Goal: Task Accomplishment & Management: Use online tool/utility

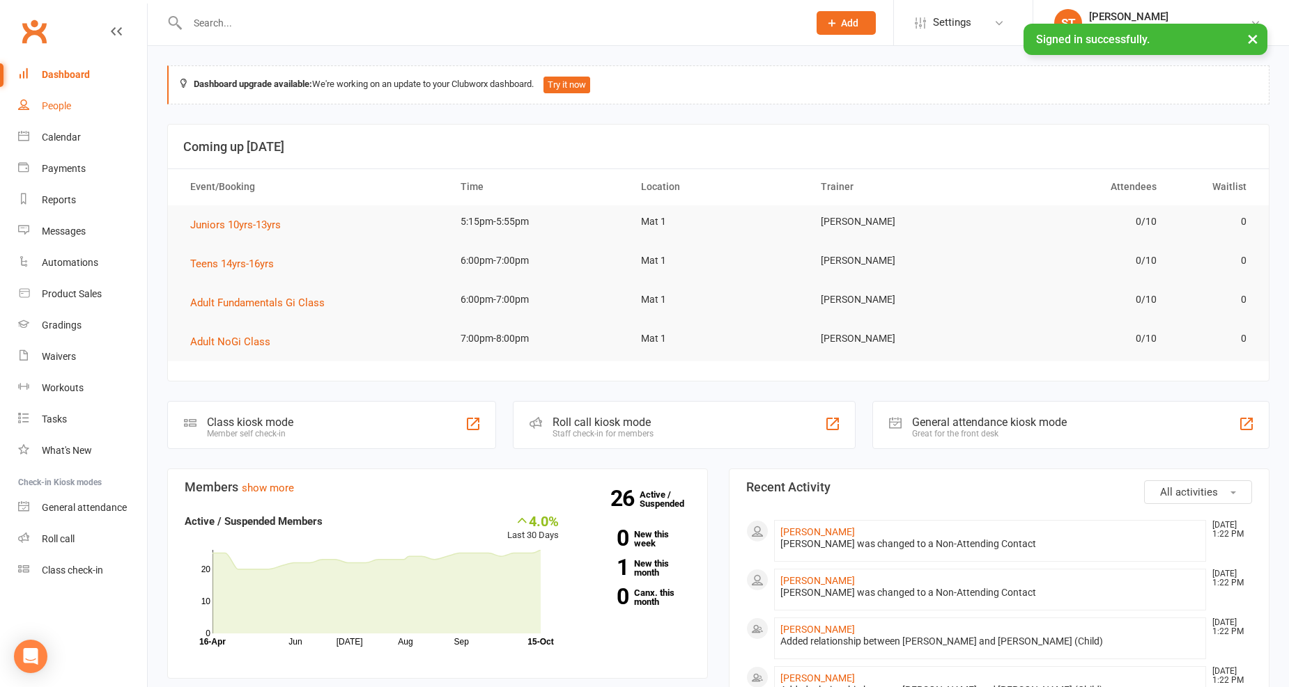
click at [52, 107] on div "People" at bounding box center [56, 105] width 29 height 11
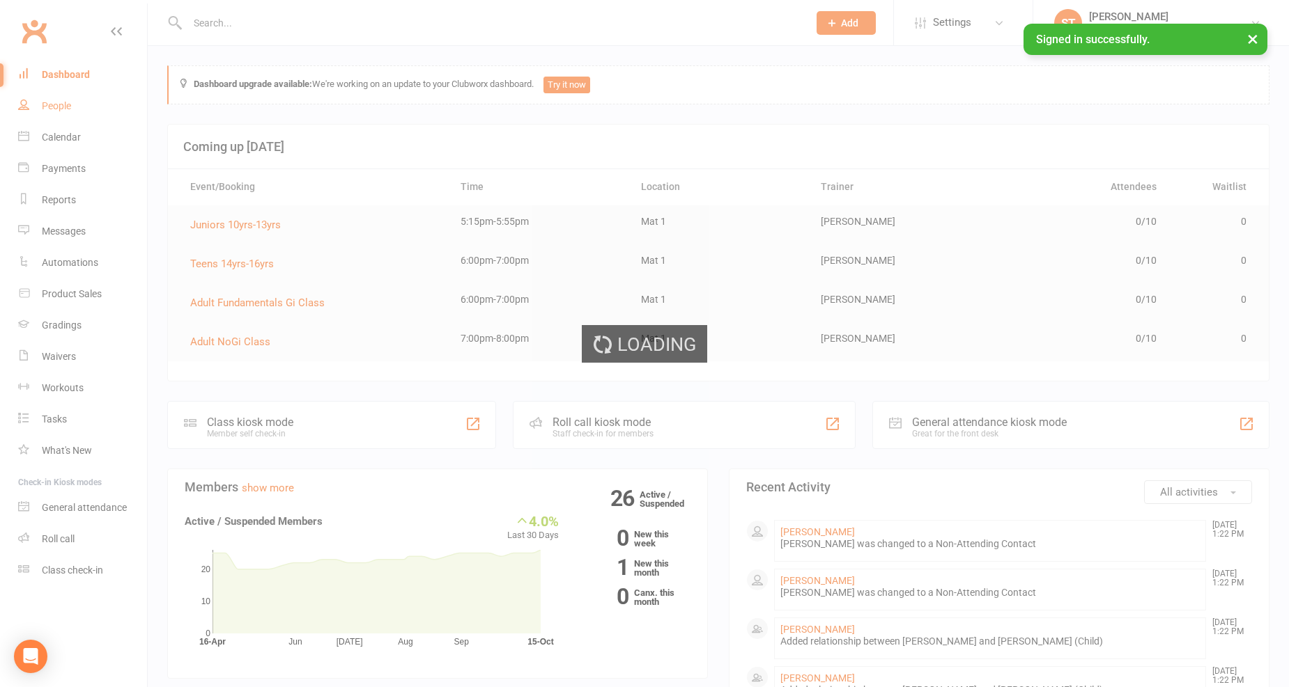
select select "100"
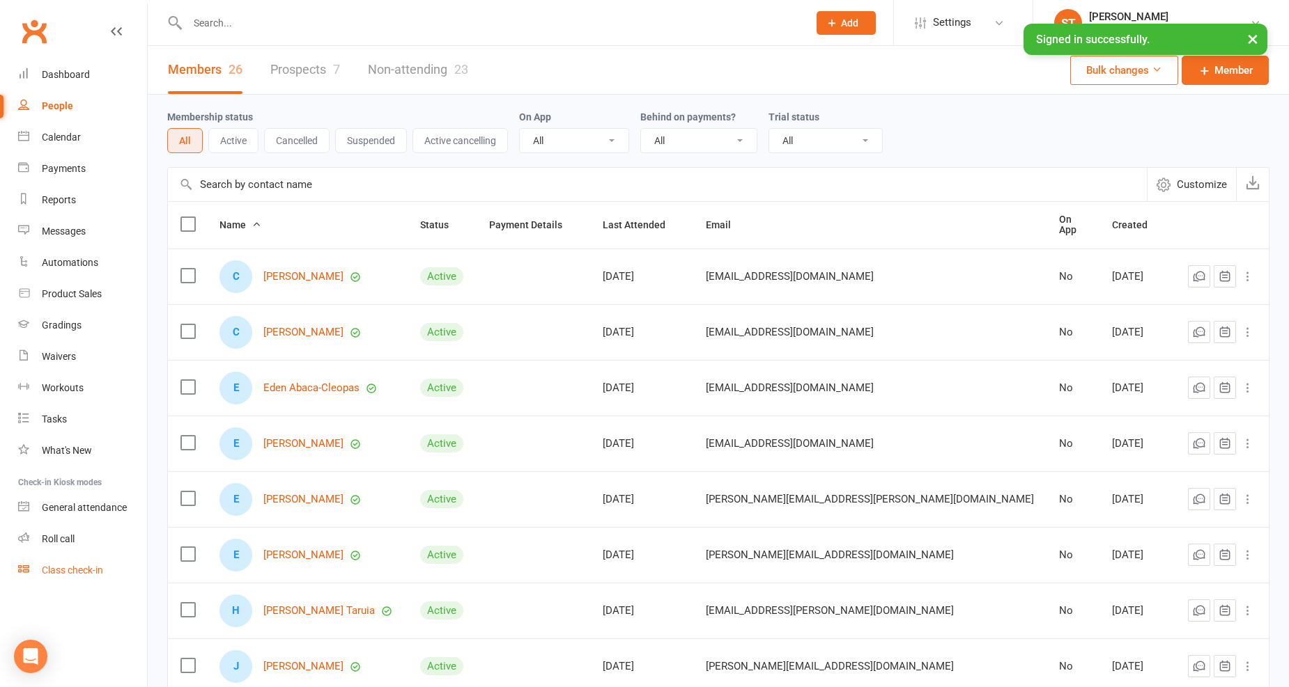
click at [82, 567] on div "Class check-in" at bounding box center [72, 570] width 61 height 11
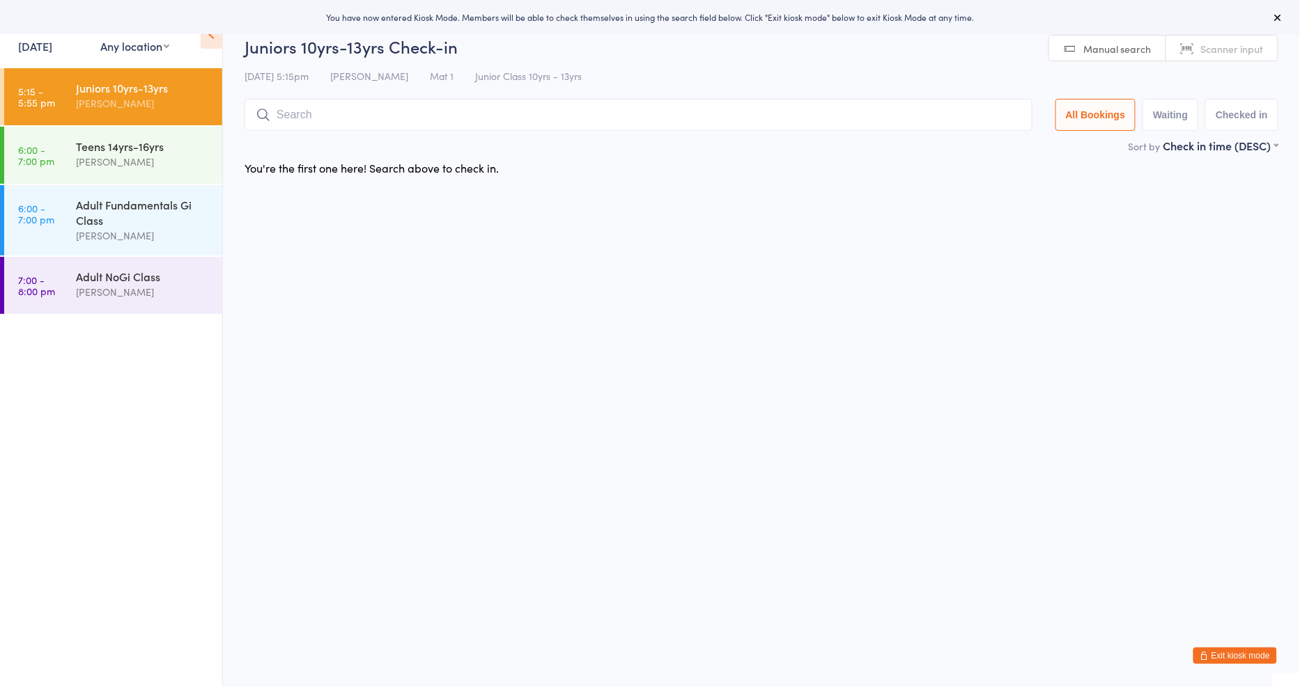
click at [54, 36] on div "Events for" at bounding box center [52, 26] width 68 height 23
click at [45, 38] on link "15 Oct, 2025" at bounding box center [35, 45] width 34 height 15
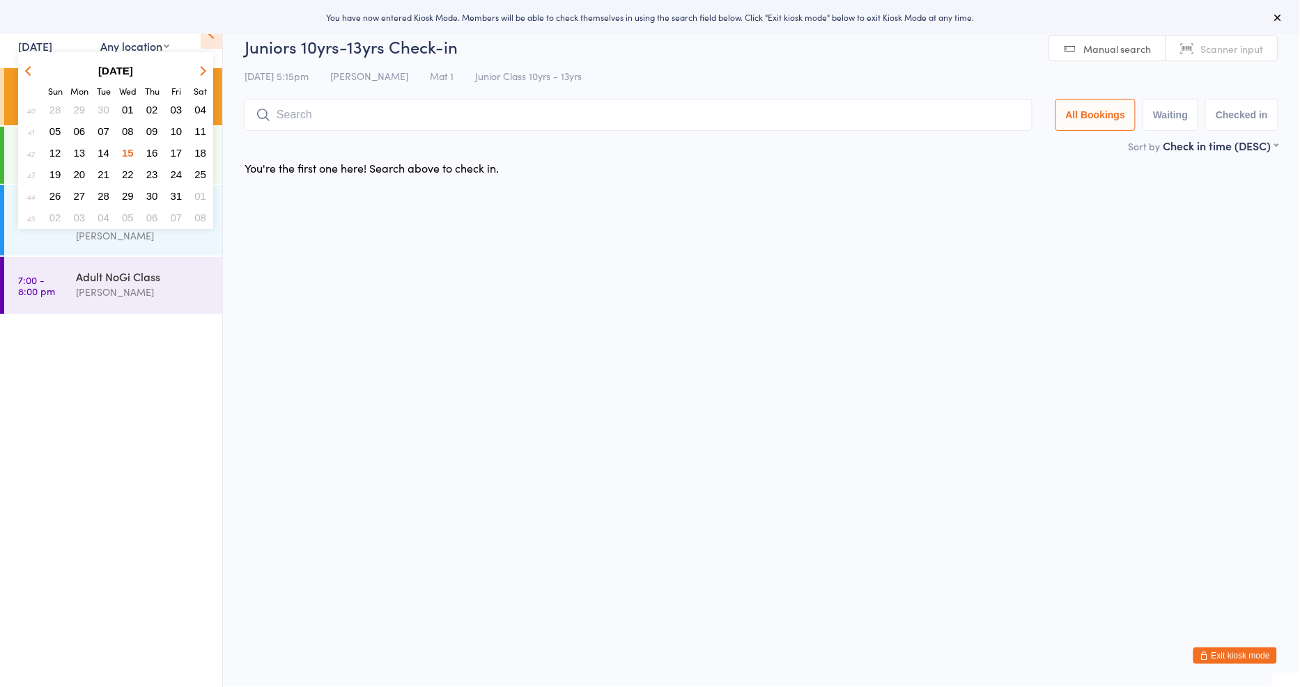
click at [107, 148] on span "14" at bounding box center [104, 153] width 12 height 12
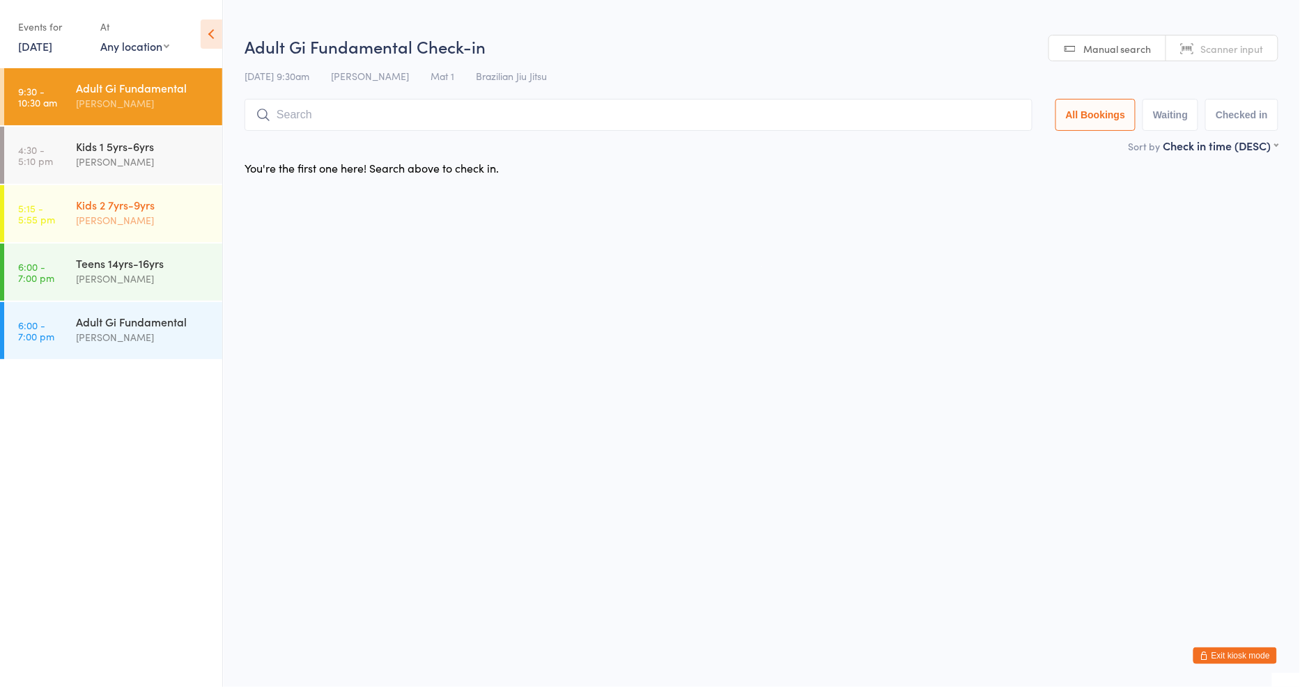
drag, startPoint x: 144, startPoint y: 210, endPoint x: 218, endPoint y: 155, distance: 92.1
click at [145, 210] on div "Kids 2 7yrs-9yrs" at bounding box center [143, 204] width 134 height 15
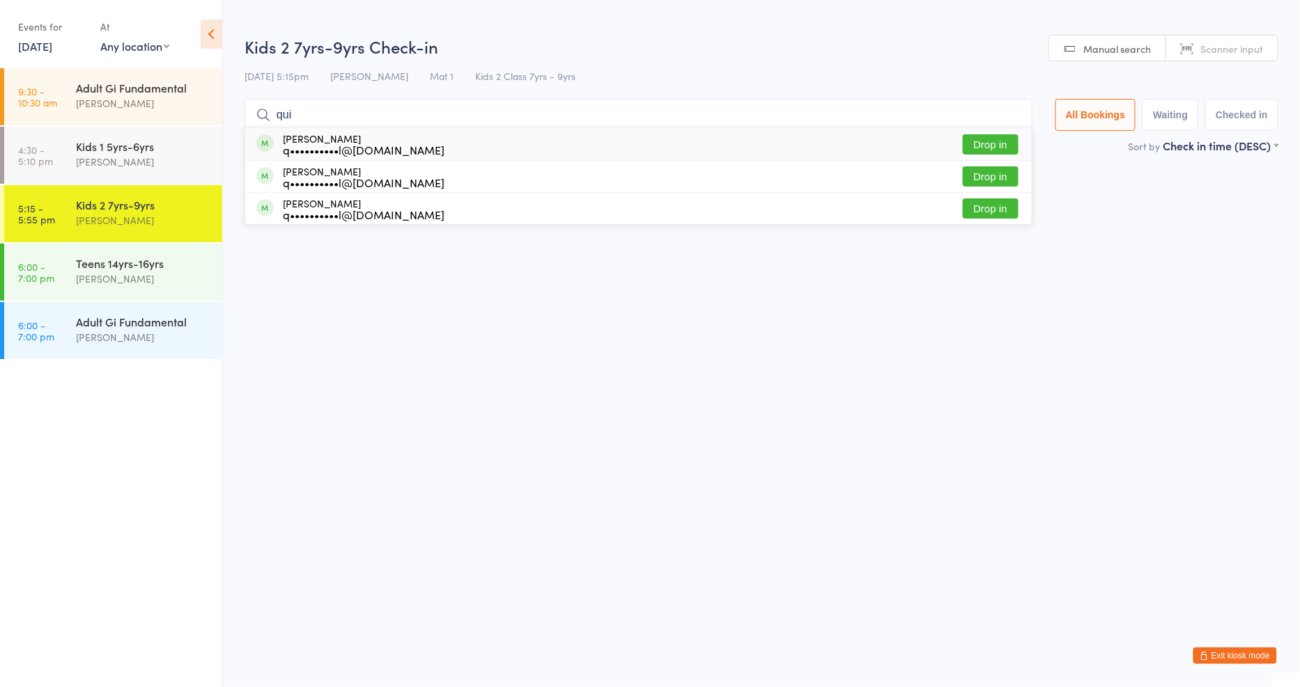
type input "qui"
click at [990, 137] on button "Drop in" at bounding box center [991, 144] width 56 height 20
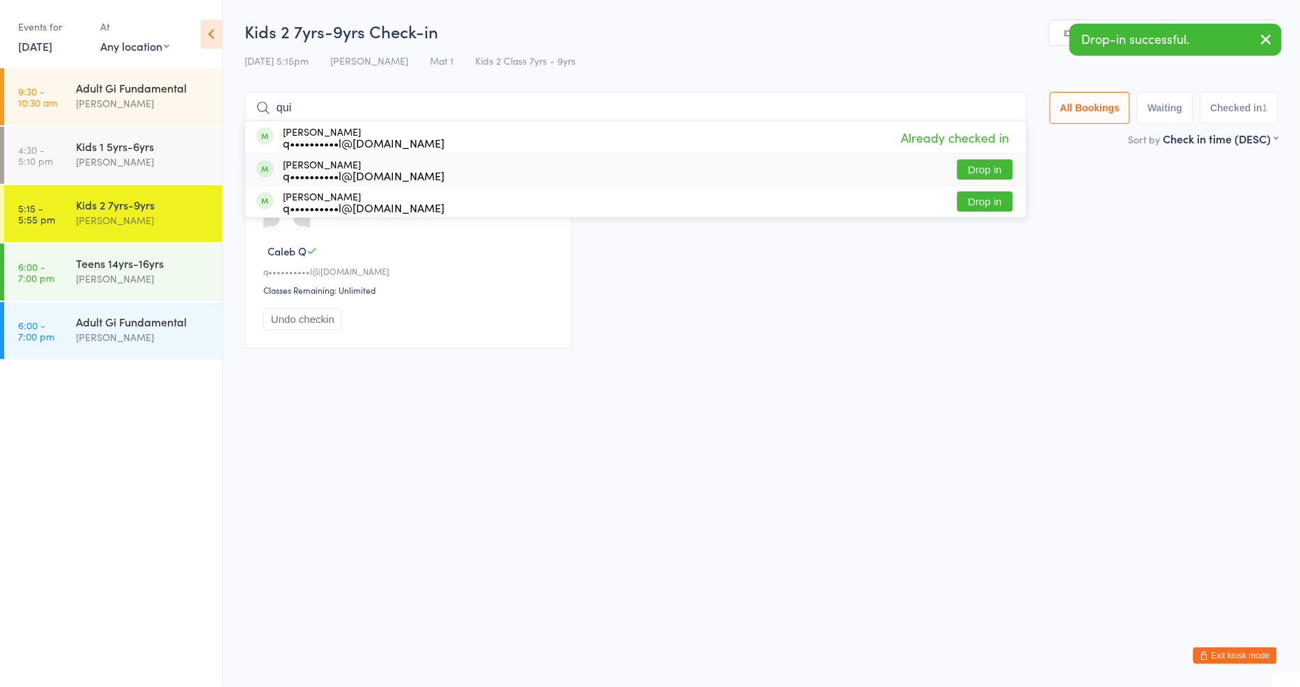
type input "qui"
click at [997, 171] on button "Drop in" at bounding box center [985, 170] width 56 height 20
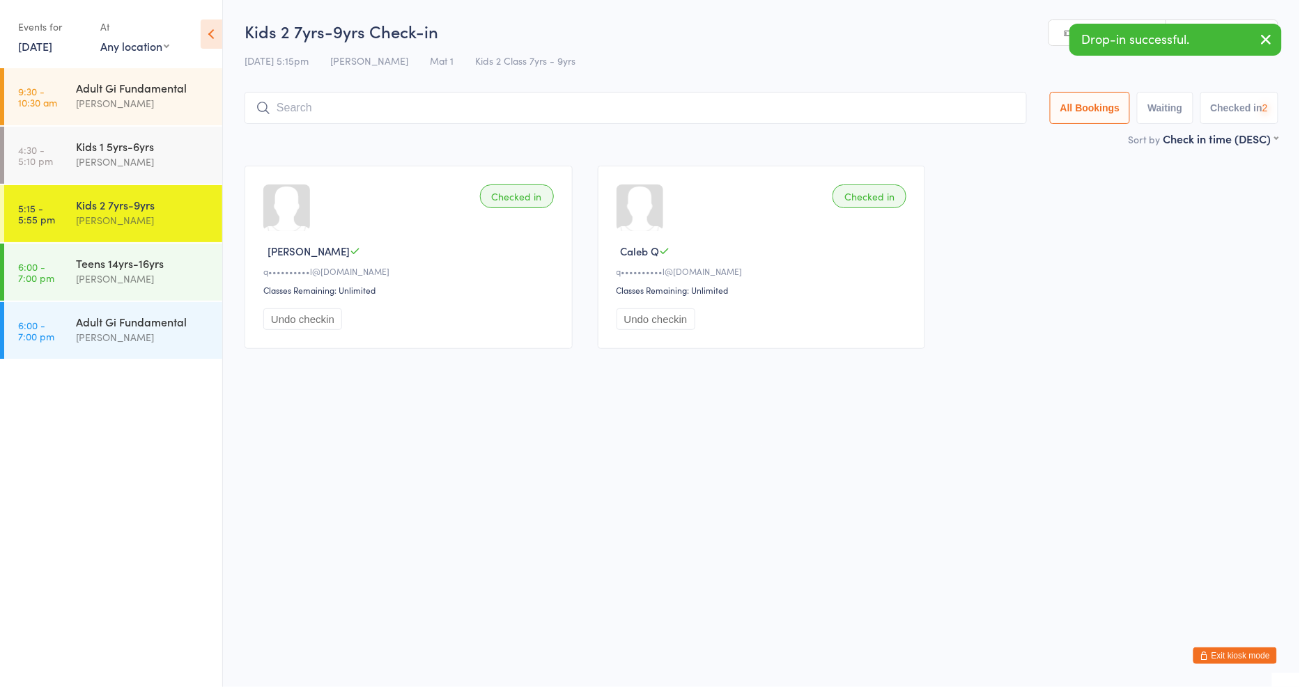
click at [723, 112] on input "search" at bounding box center [635, 108] width 782 height 32
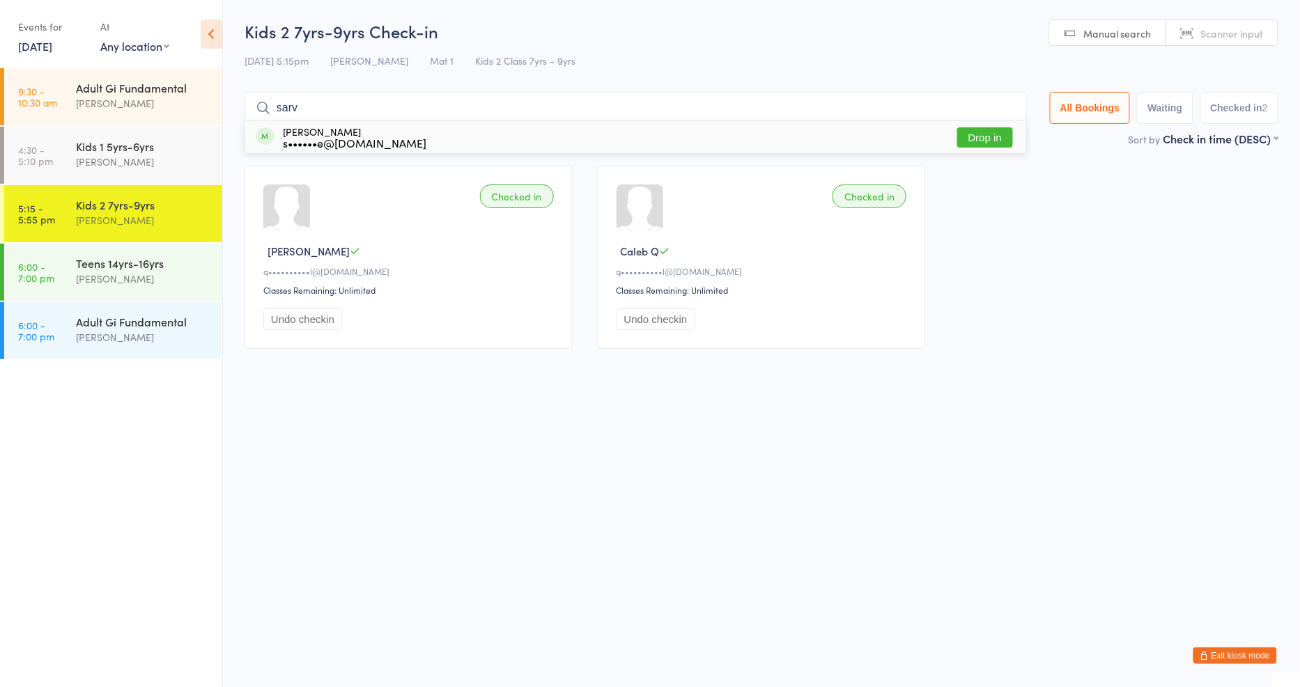
type input "sarv"
click at [971, 147] on button "Drop in" at bounding box center [985, 137] width 56 height 20
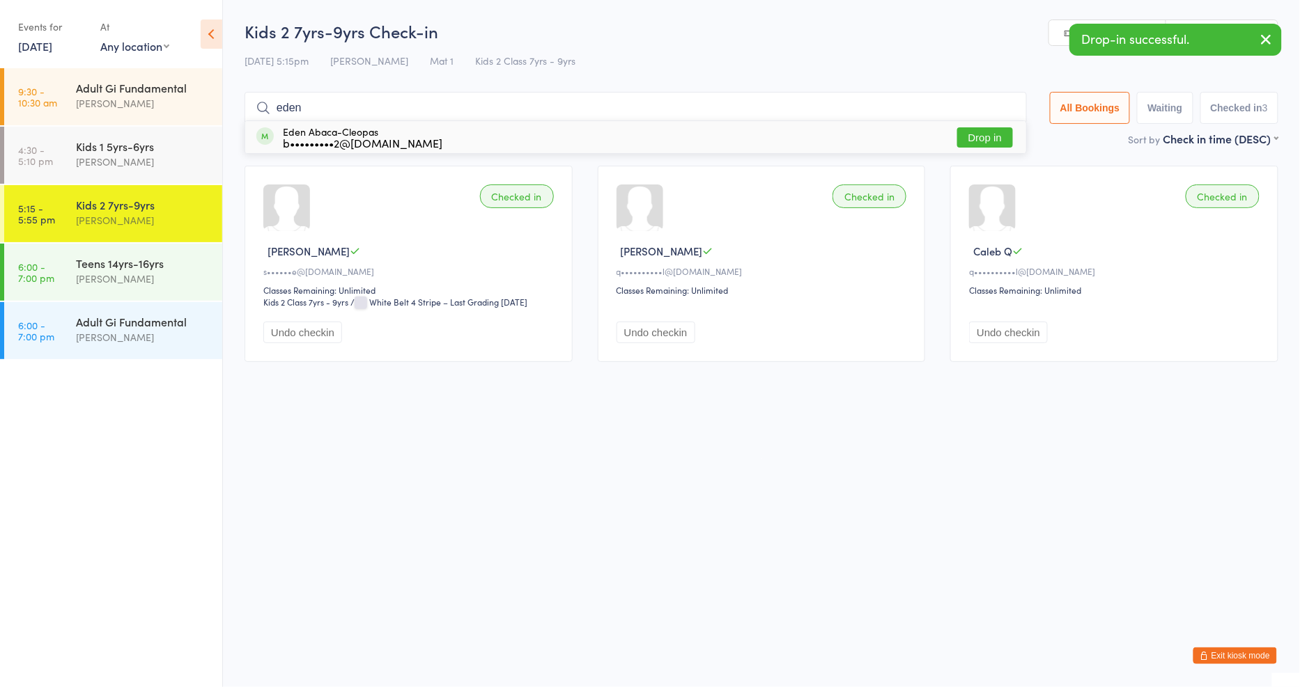
type input "eden"
click at [978, 140] on button "Drop in" at bounding box center [985, 137] width 56 height 20
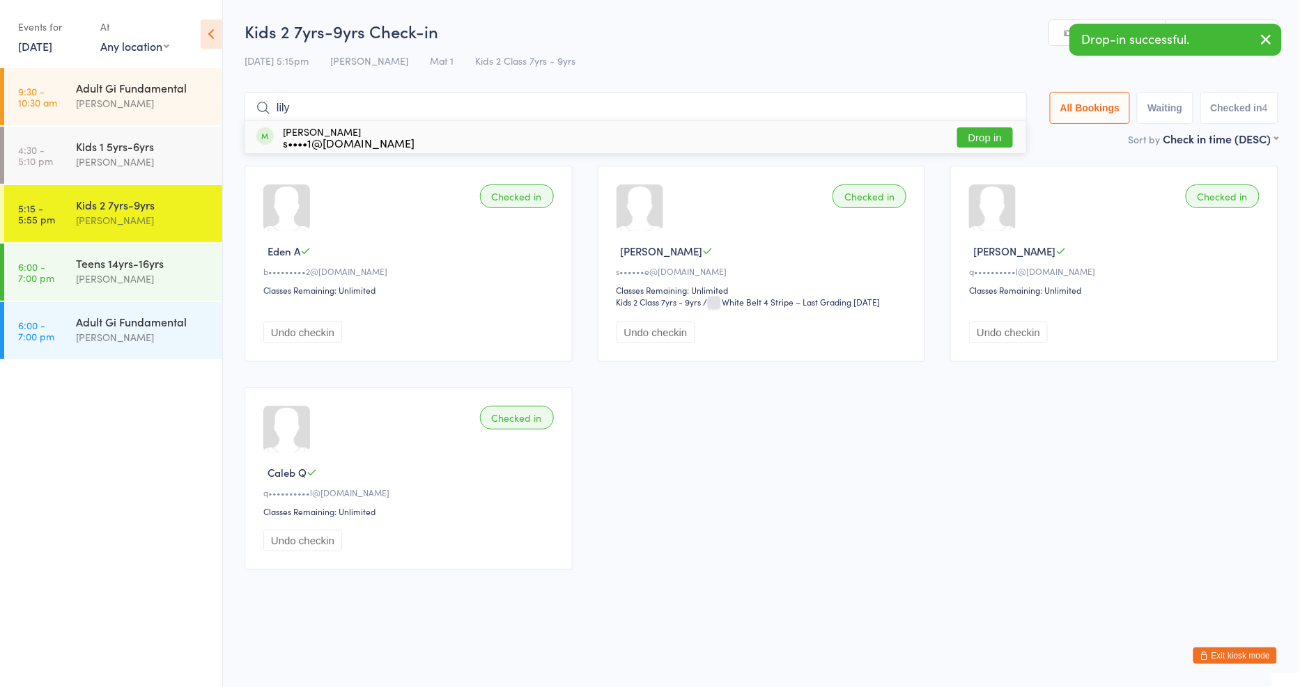
type input "lily"
click at [1000, 131] on button "Drop in" at bounding box center [985, 137] width 56 height 20
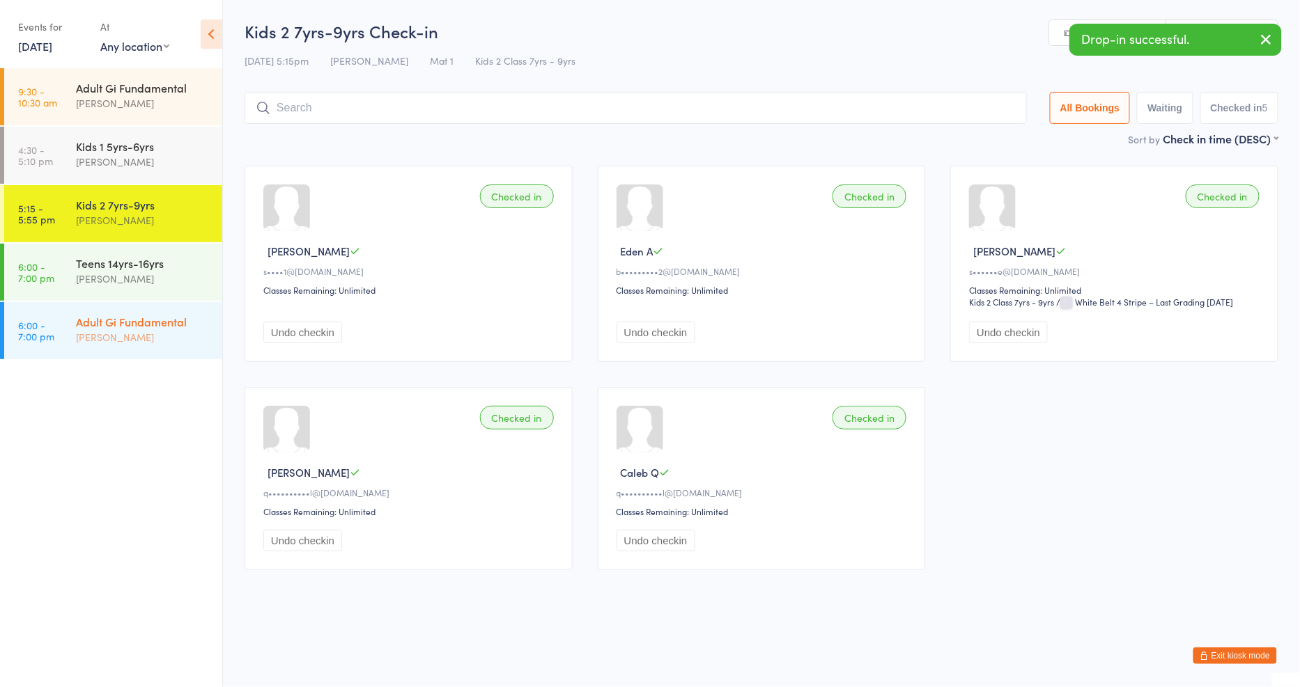
click at [137, 345] on div "Adult Gi Fundamental Severino Taruia" at bounding box center [149, 329] width 146 height 55
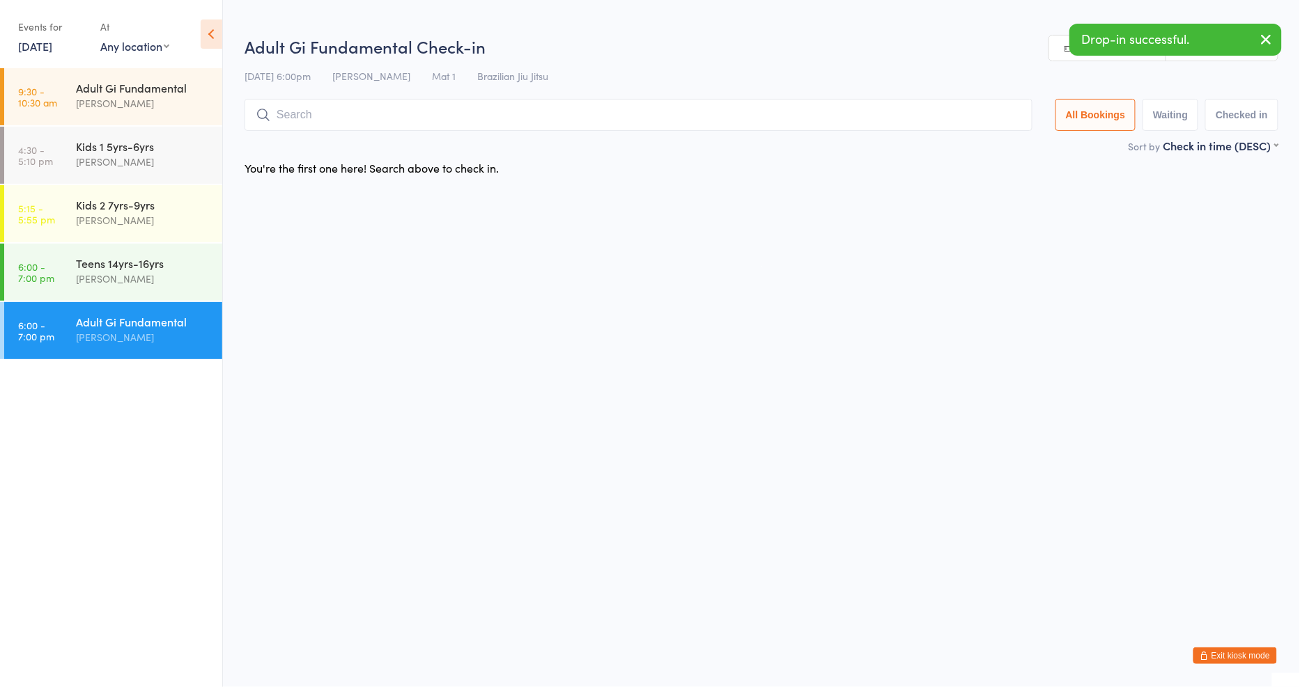
click at [357, 119] on input "search" at bounding box center [638, 115] width 788 height 32
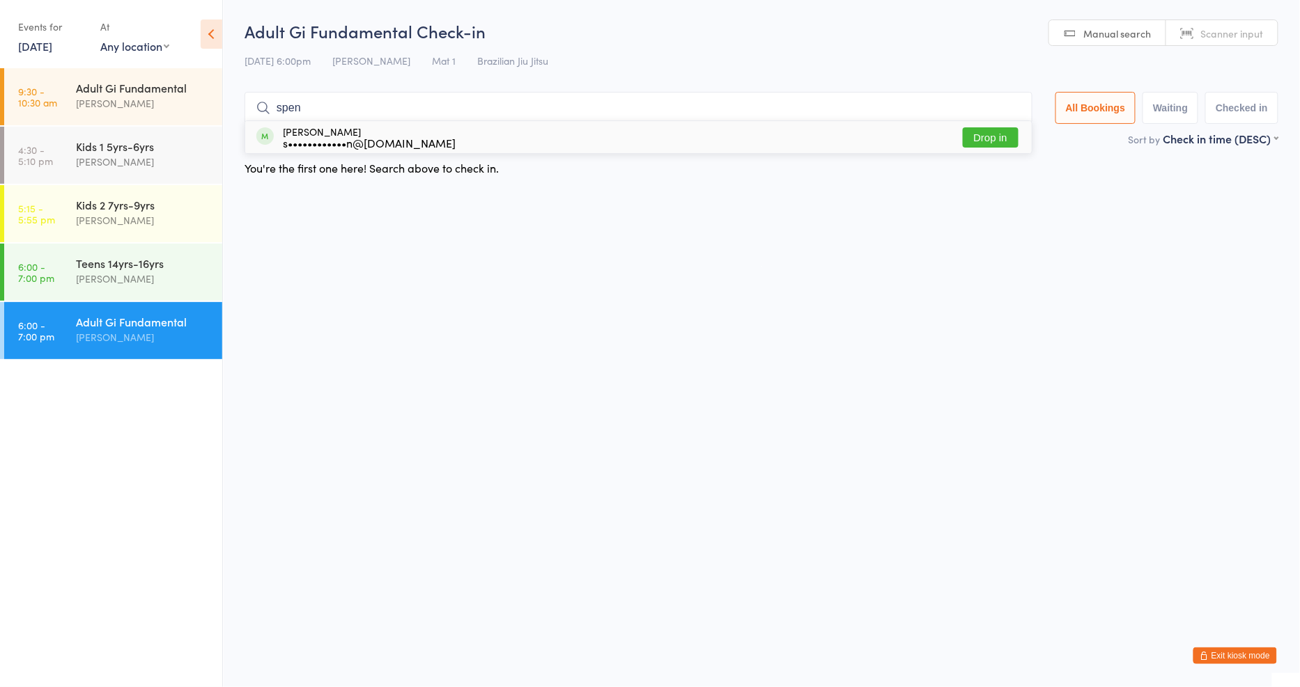
type input "spen"
click at [979, 144] on button "Drop in" at bounding box center [991, 137] width 56 height 20
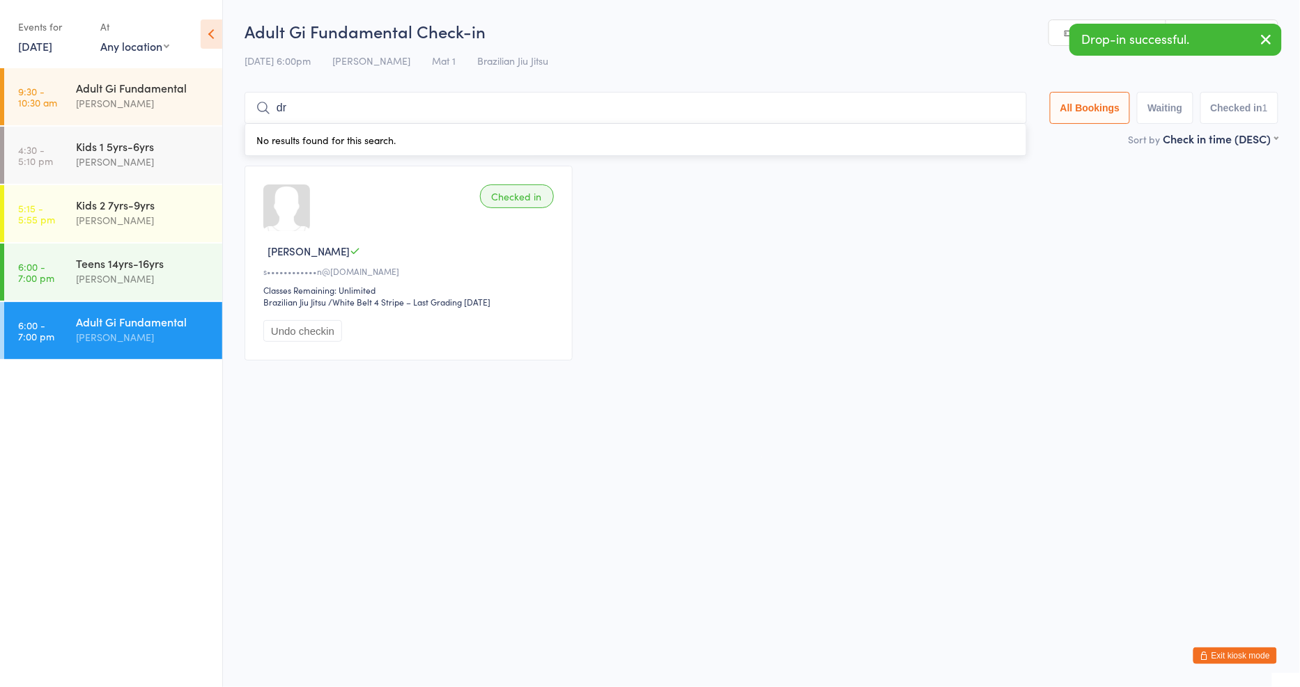
type input "d"
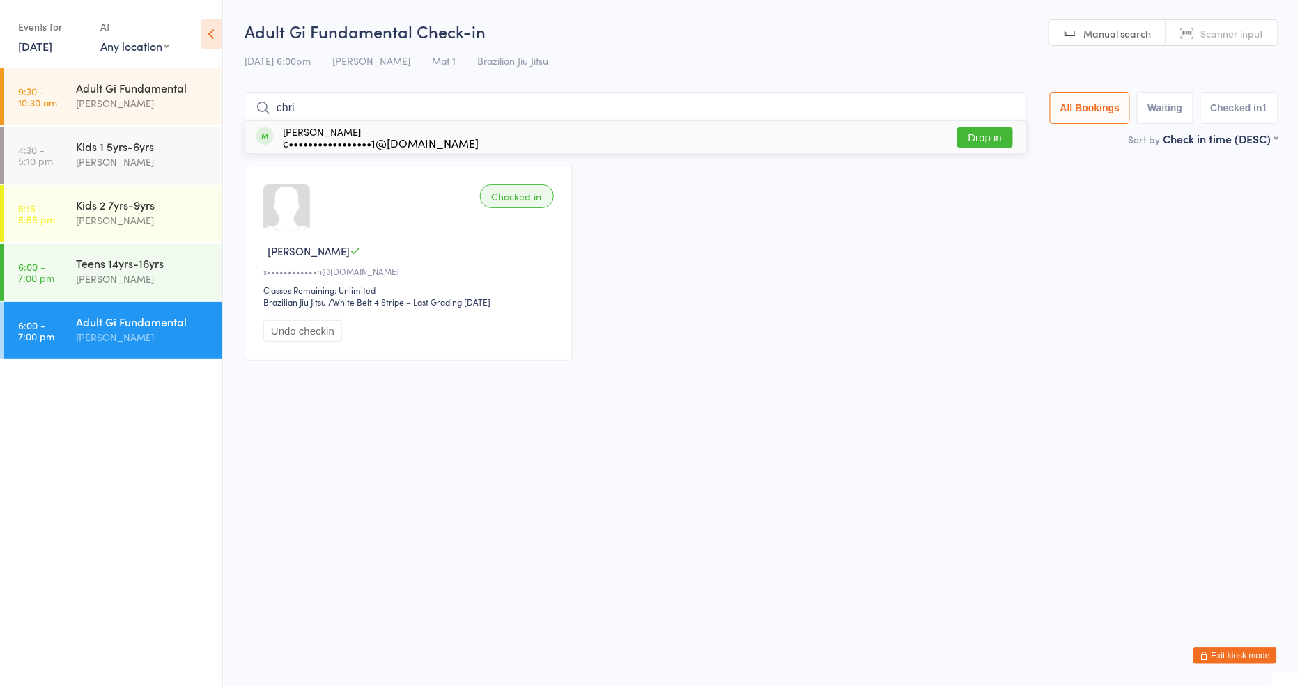
type input "chri"
click at [973, 131] on button "Drop in" at bounding box center [985, 137] width 56 height 20
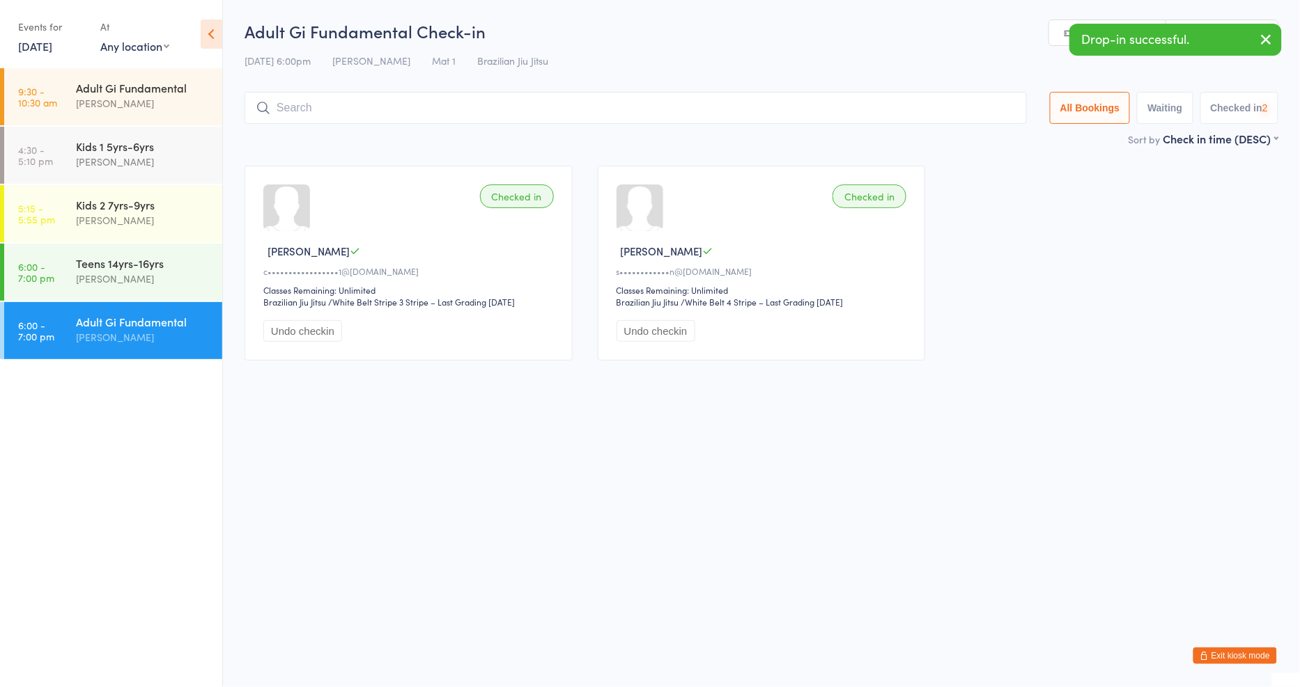
click at [882, 114] on input "search" at bounding box center [635, 108] width 782 height 32
type input "michae"
click at [992, 137] on button "Drop in" at bounding box center [985, 137] width 56 height 20
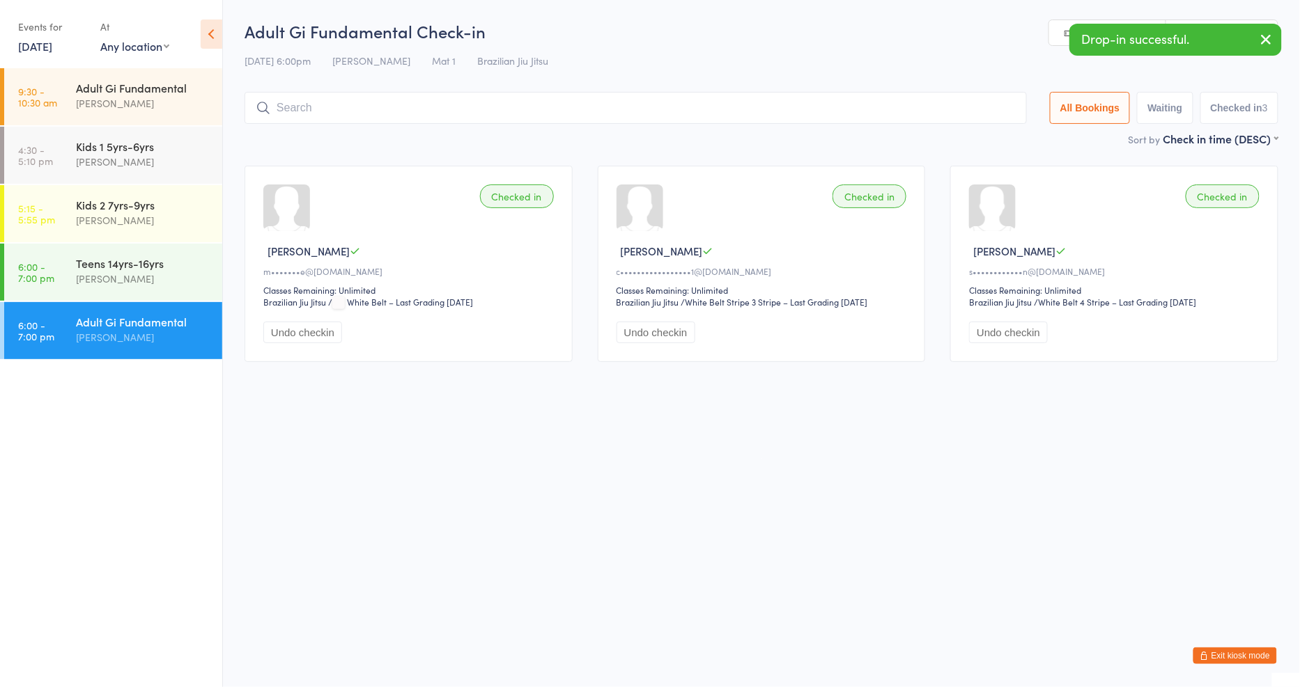
click at [35, 50] on link "14 Oct, 2025" at bounding box center [35, 45] width 34 height 15
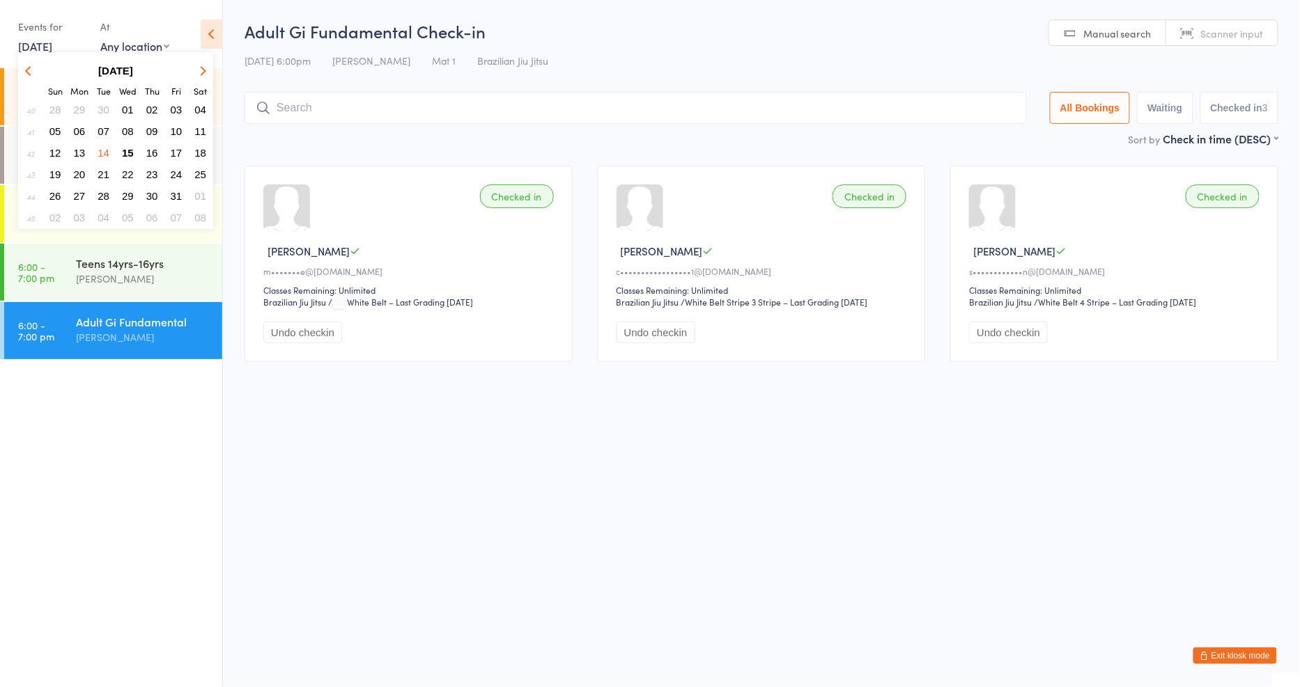
click at [1256, 653] on button "Exit kiosk mode" at bounding box center [1235, 656] width 84 height 17
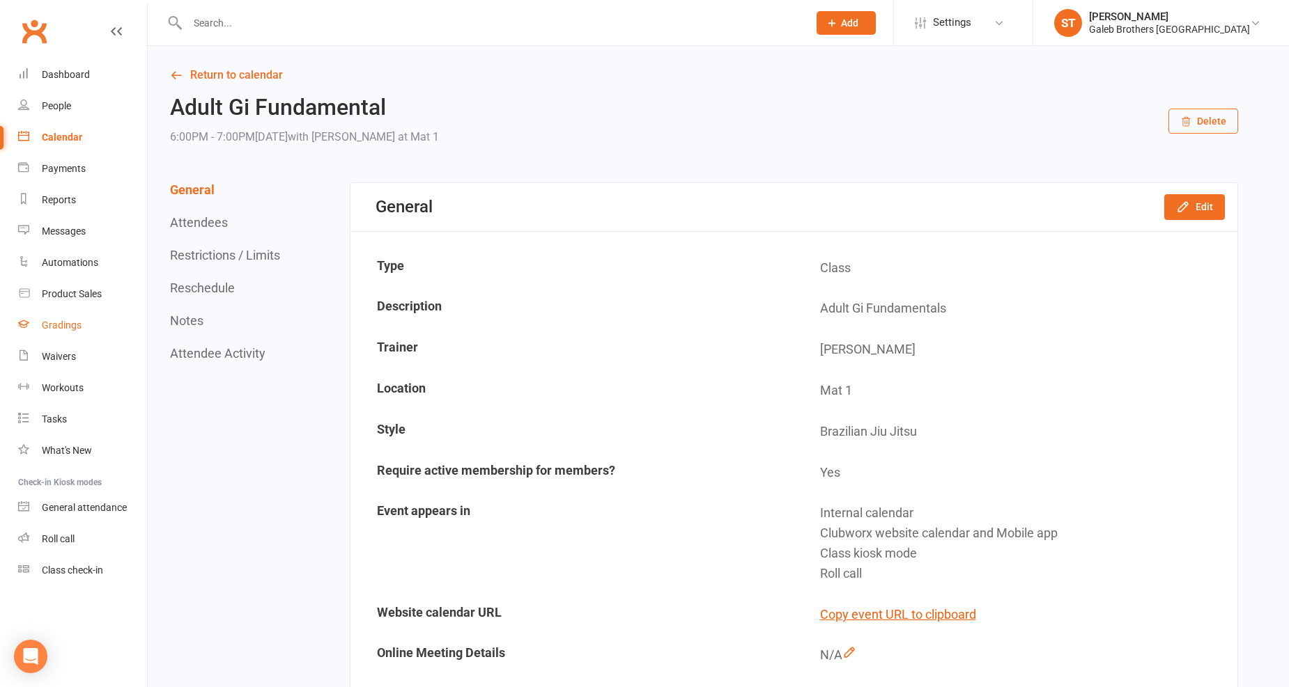
click at [51, 328] on div "Gradings" at bounding box center [62, 325] width 40 height 11
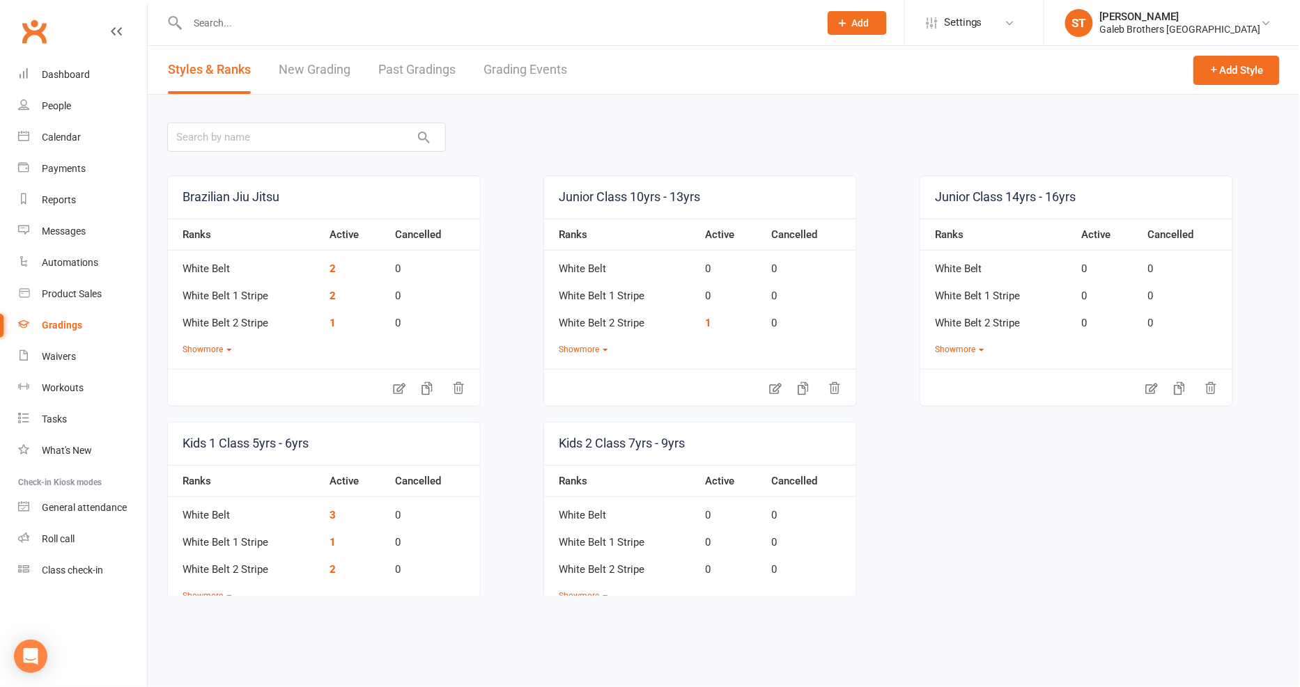
click at [400, 71] on link "Past Gradings" at bounding box center [416, 70] width 77 height 48
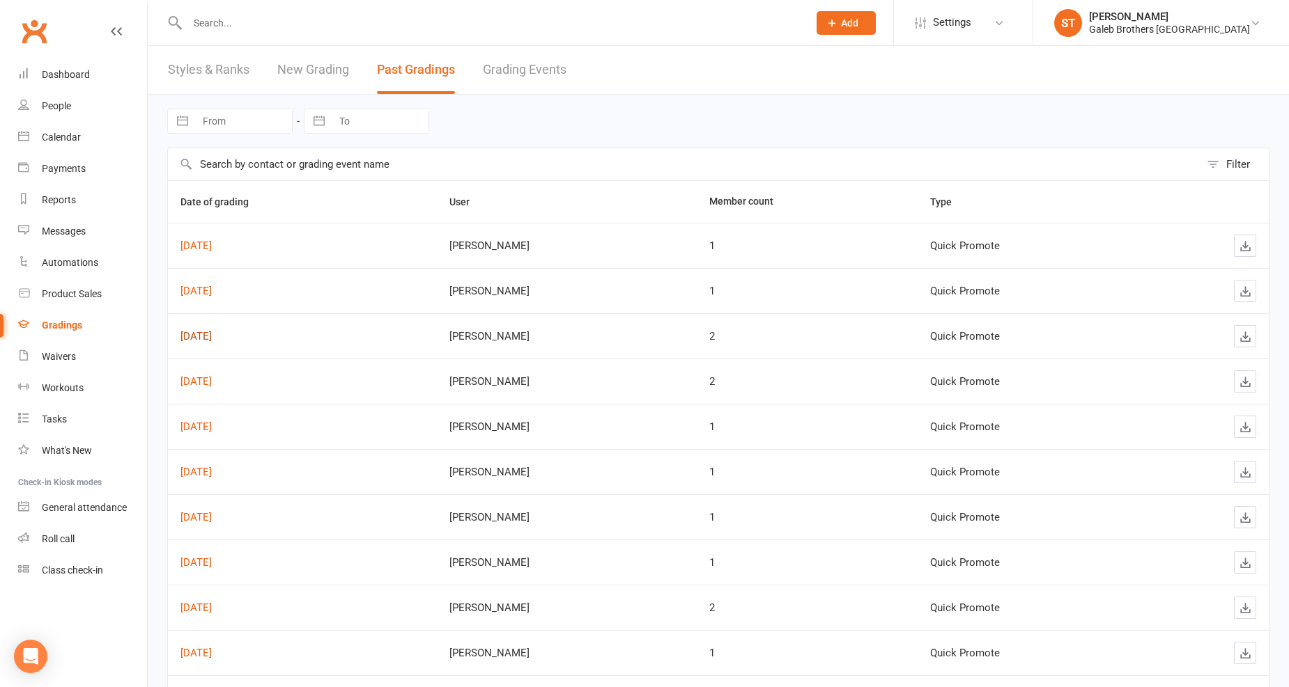
click at [212, 332] on link "[DATE]" at bounding box center [195, 336] width 31 height 13
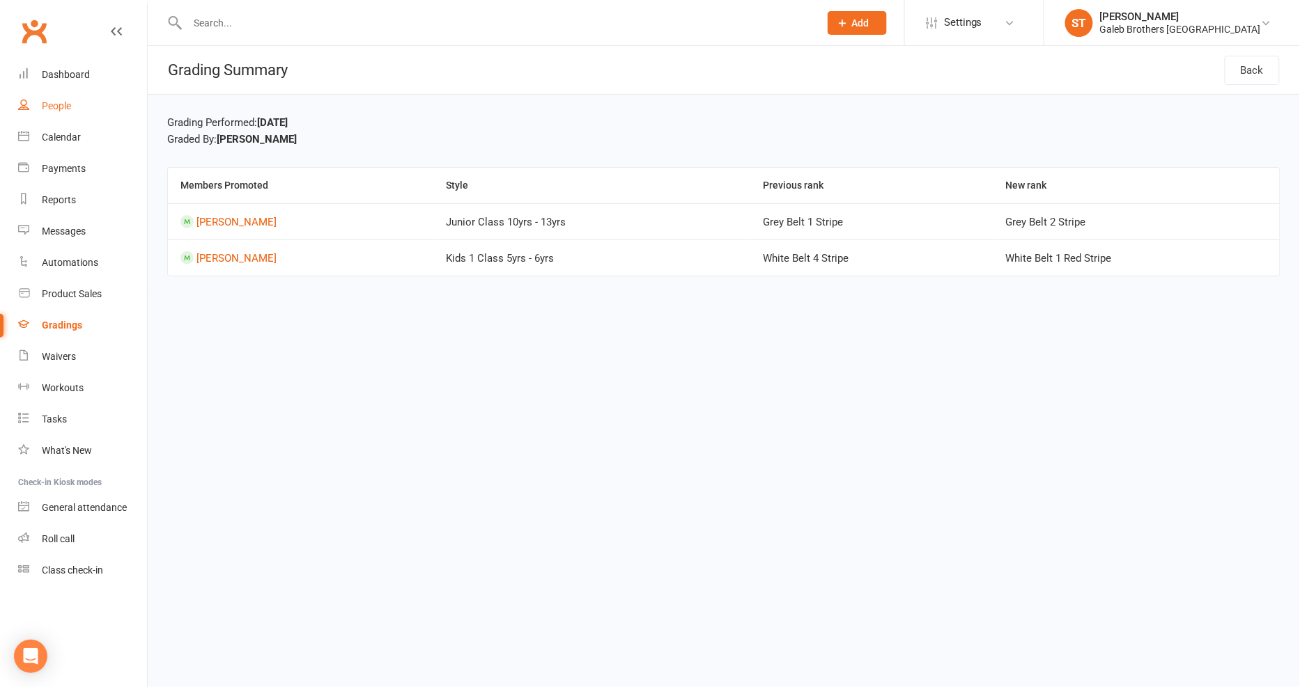
click at [65, 102] on div "People" at bounding box center [56, 105] width 29 height 11
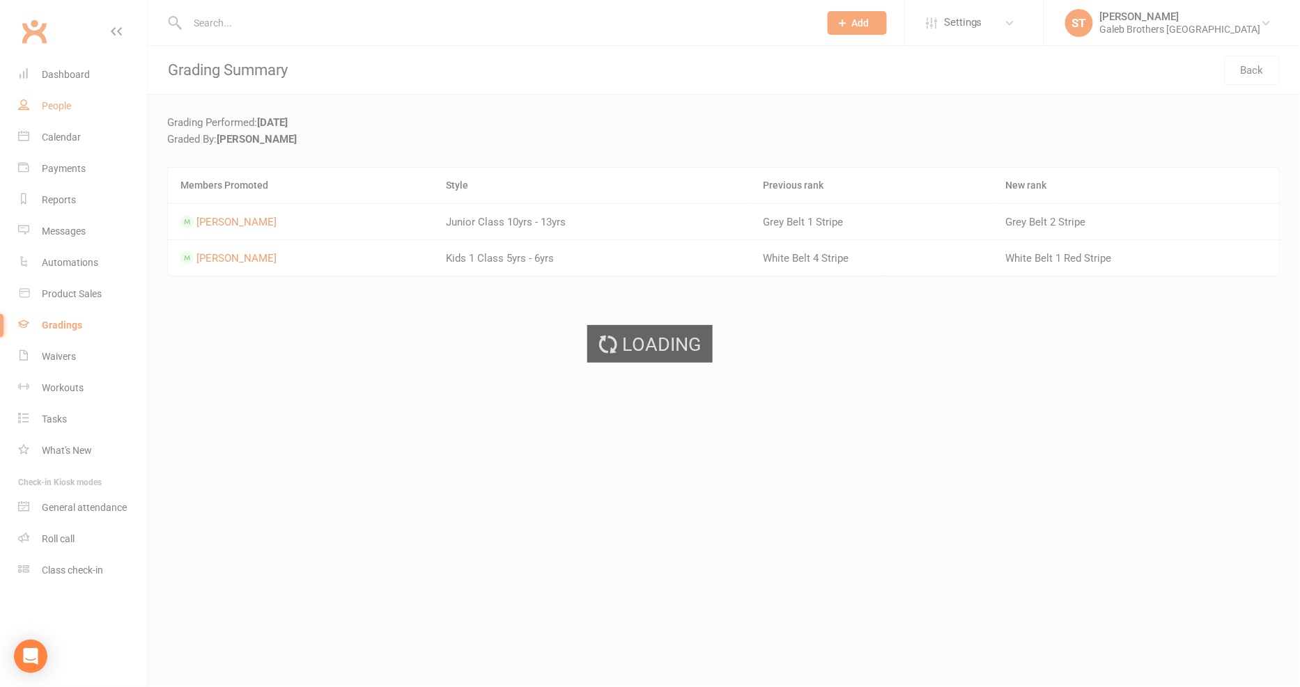
select select "100"
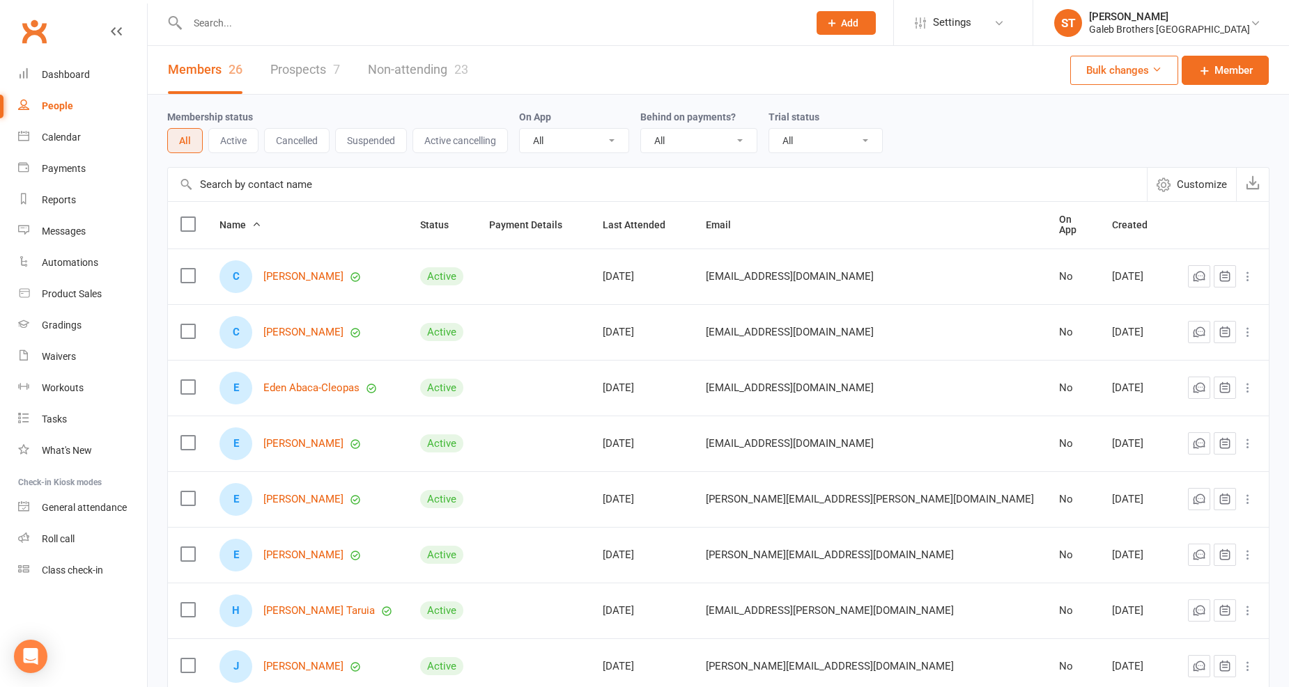
click at [300, 82] on link "Prospects 7" at bounding box center [305, 70] width 70 height 48
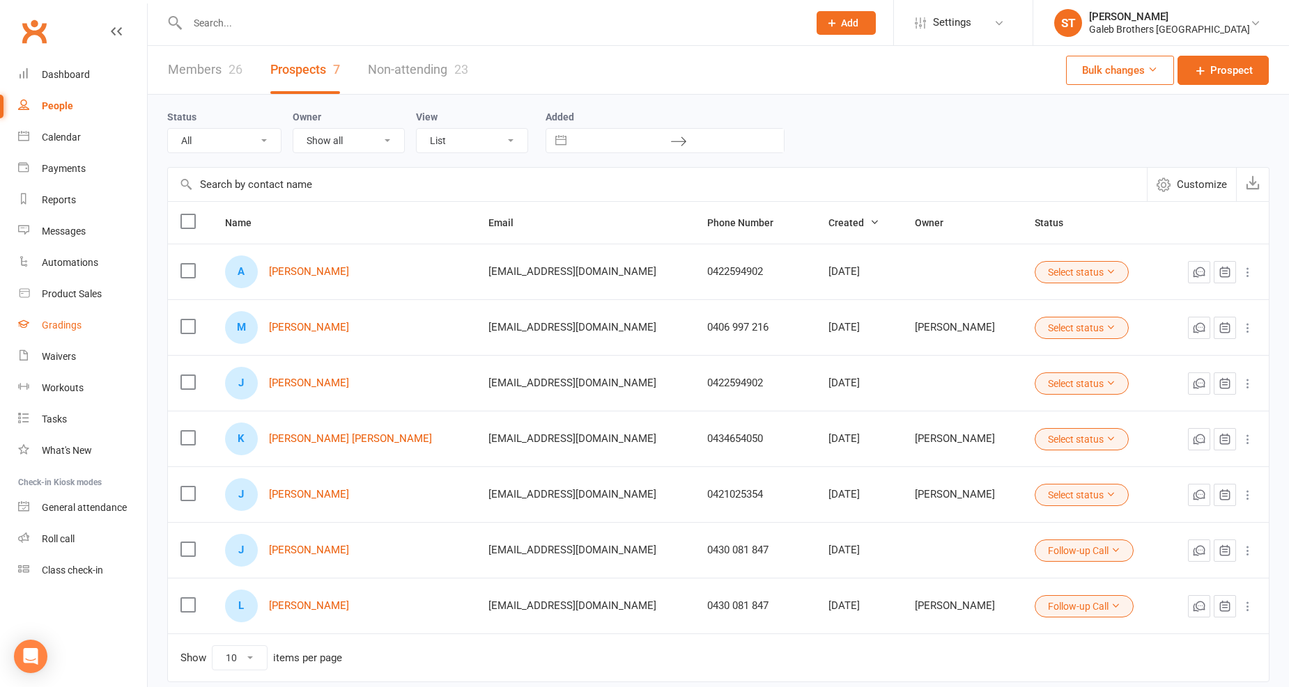
click at [52, 318] on link "Gradings" at bounding box center [82, 325] width 129 height 31
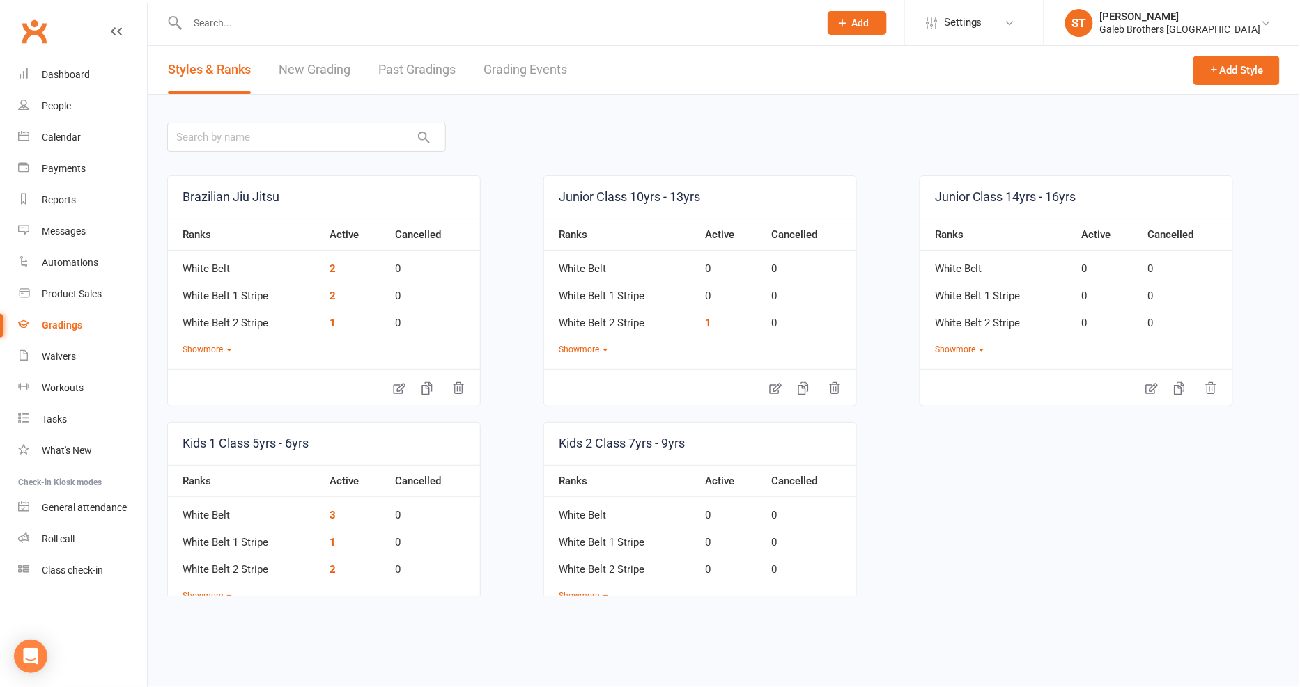
click at [387, 63] on link "Past Gradings" at bounding box center [416, 70] width 77 height 48
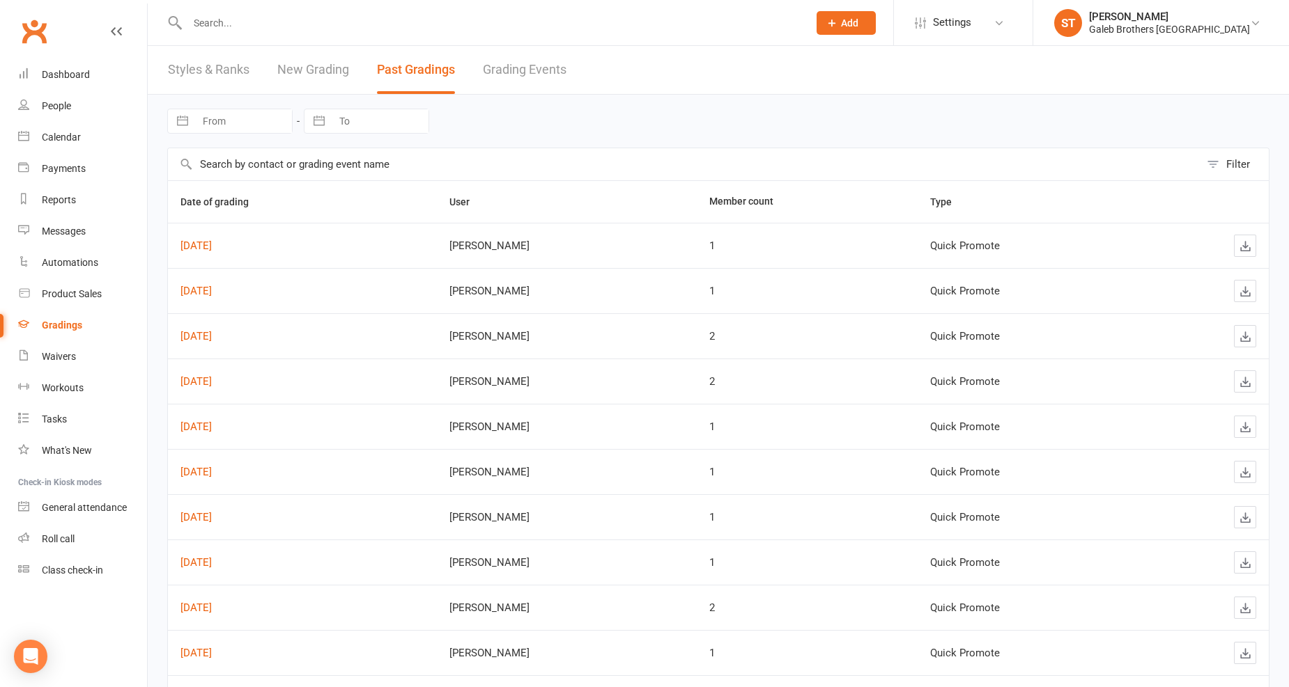
click at [218, 233] on td "[DATE]" at bounding box center [302, 245] width 269 height 45
click at [212, 247] on link "[DATE]" at bounding box center [195, 246] width 31 height 13
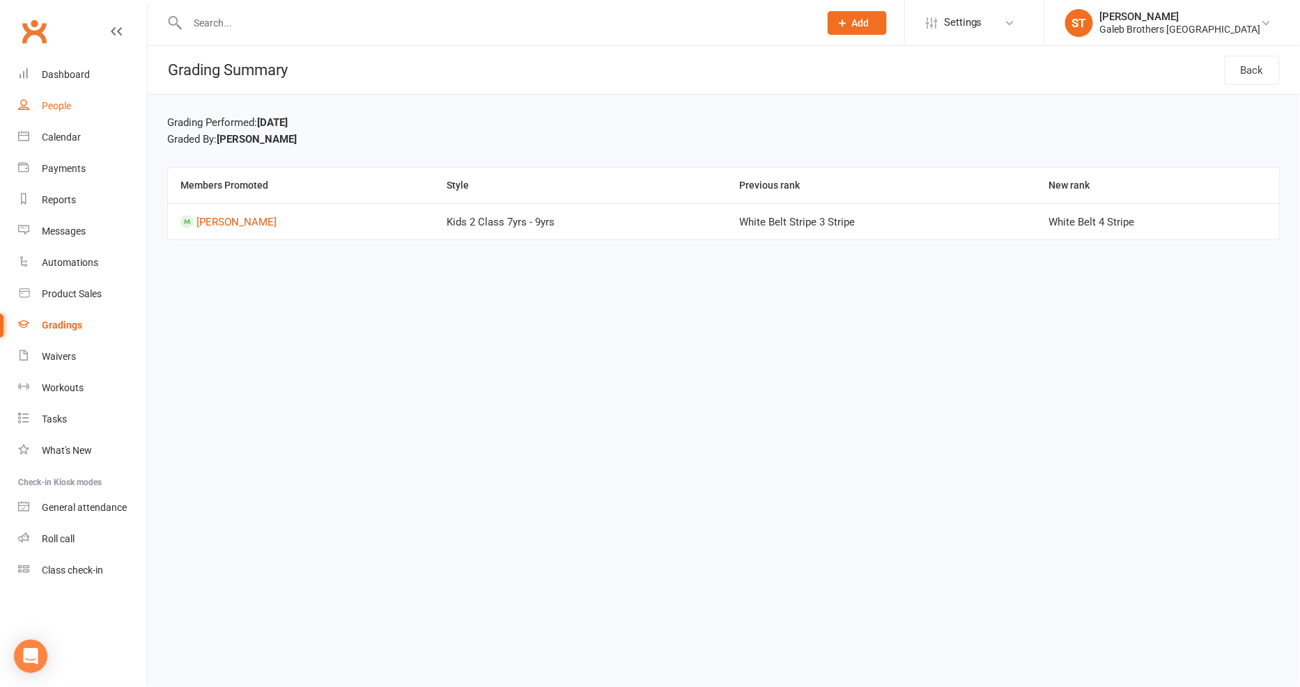
click at [63, 103] on div "People" at bounding box center [56, 105] width 29 height 11
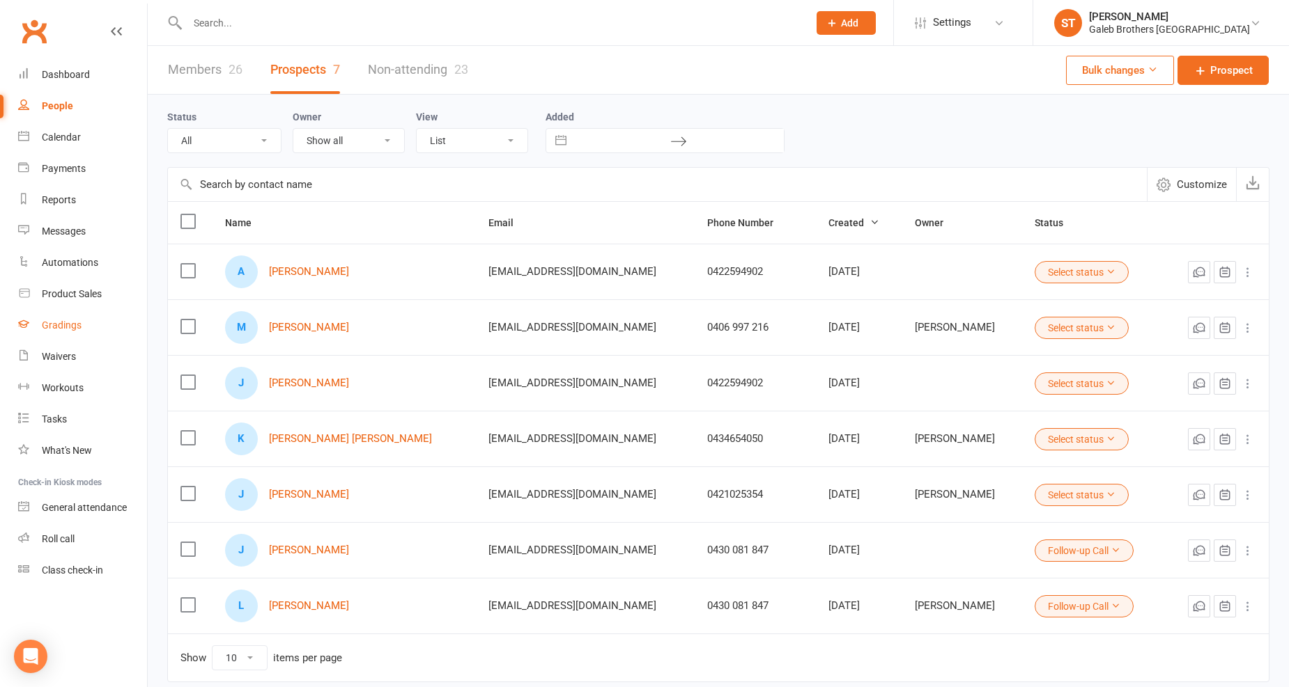
click at [54, 327] on div "Gradings" at bounding box center [62, 325] width 40 height 11
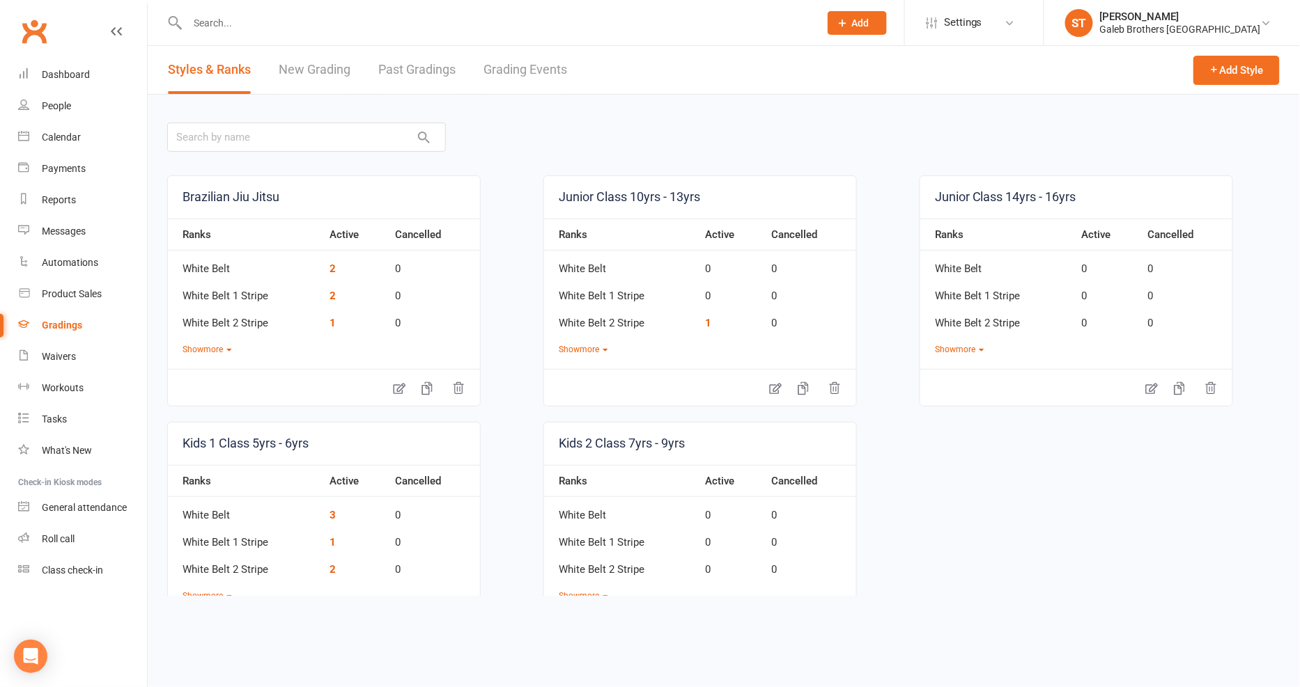
click at [521, 66] on link "Grading Events" at bounding box center [525, 70] width 84 height 48
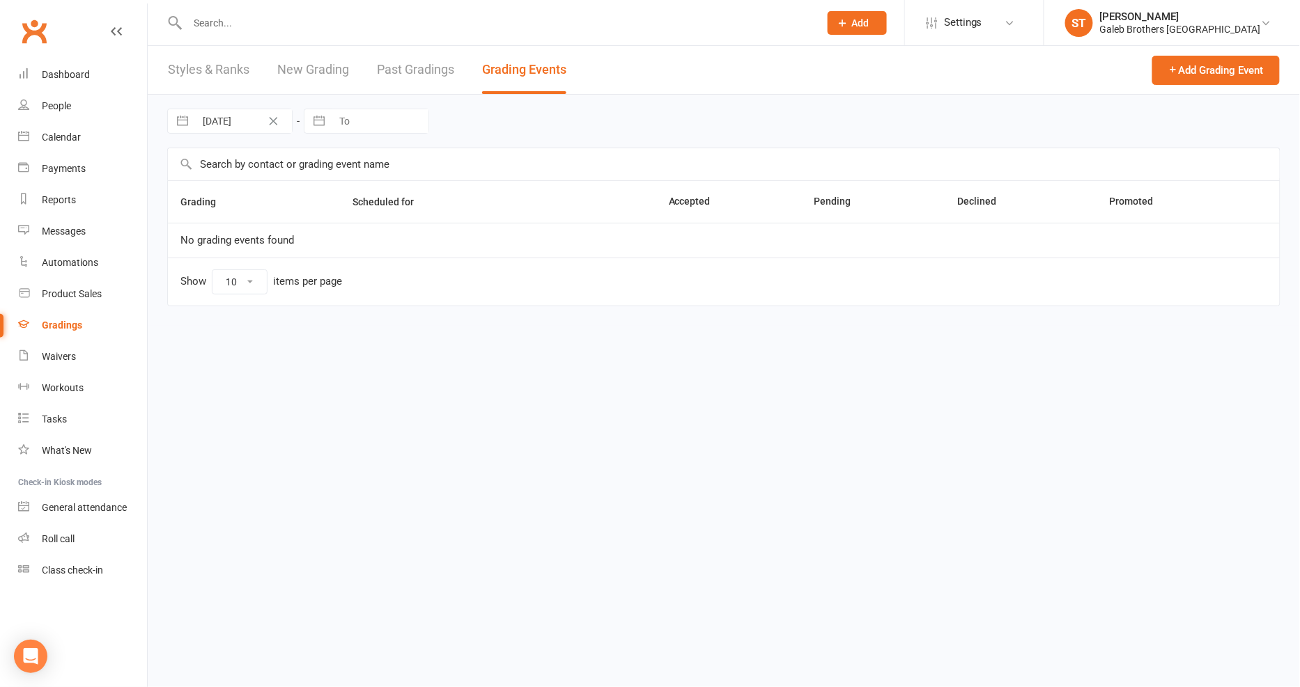
click at [384, 54] on link "Past Gradings" at bounding box center [415, 70] width 77 height 48
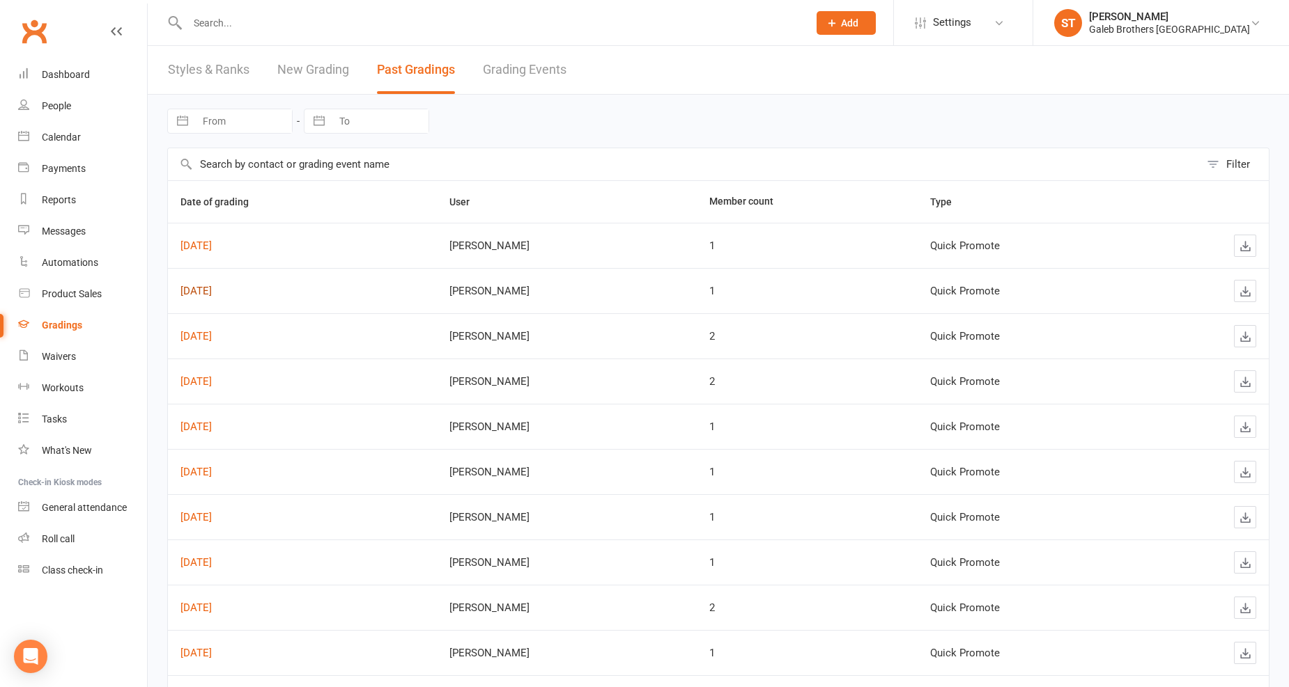
click at [211, 288] on link "Oct 08, 2025" at bounding box center [195, 291] width 31 height 13
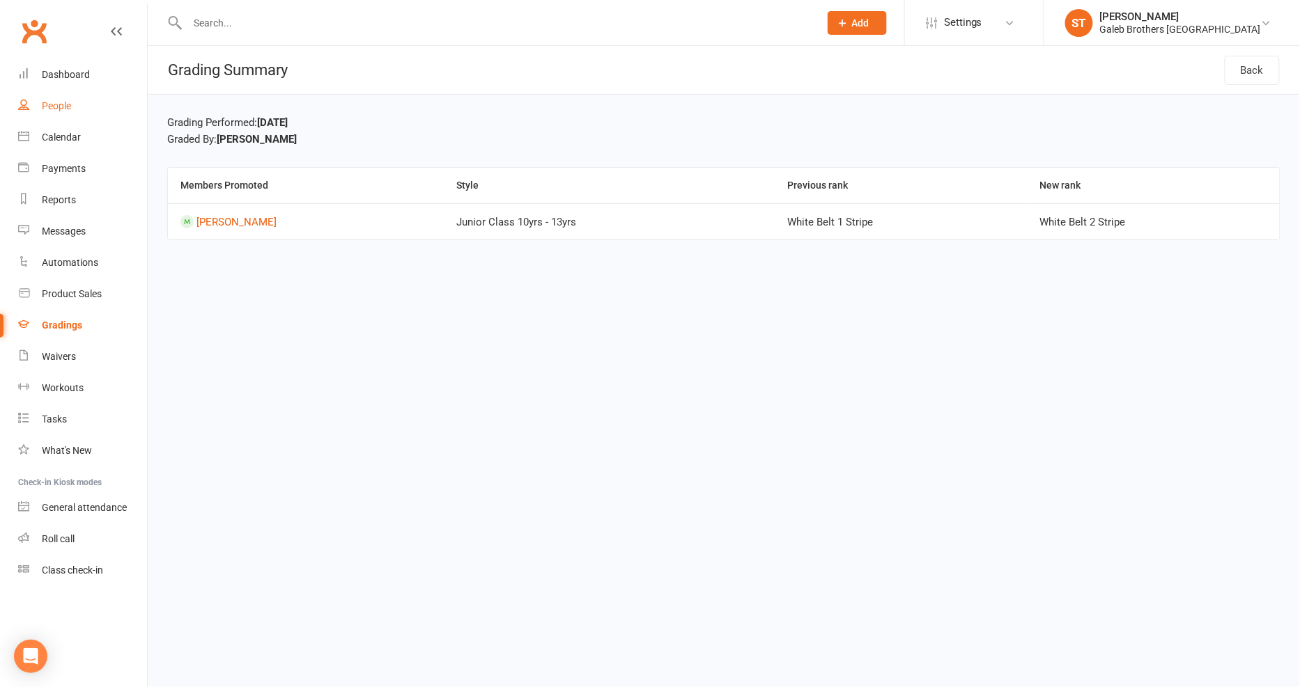
click at [58, 104] on div "People" at bounding box center [56, 105] width 29 height 11
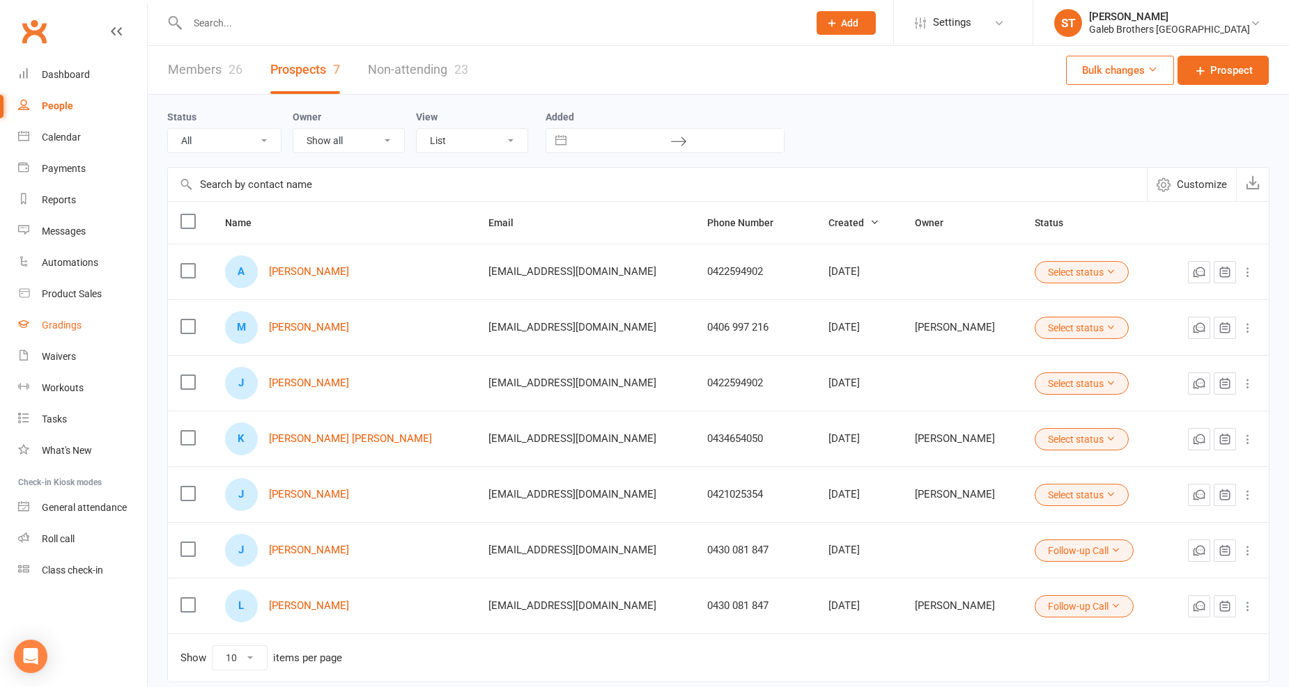
click at [56, 322] on div "Gradings" at bounding box center [62, 325] width 40 height 11
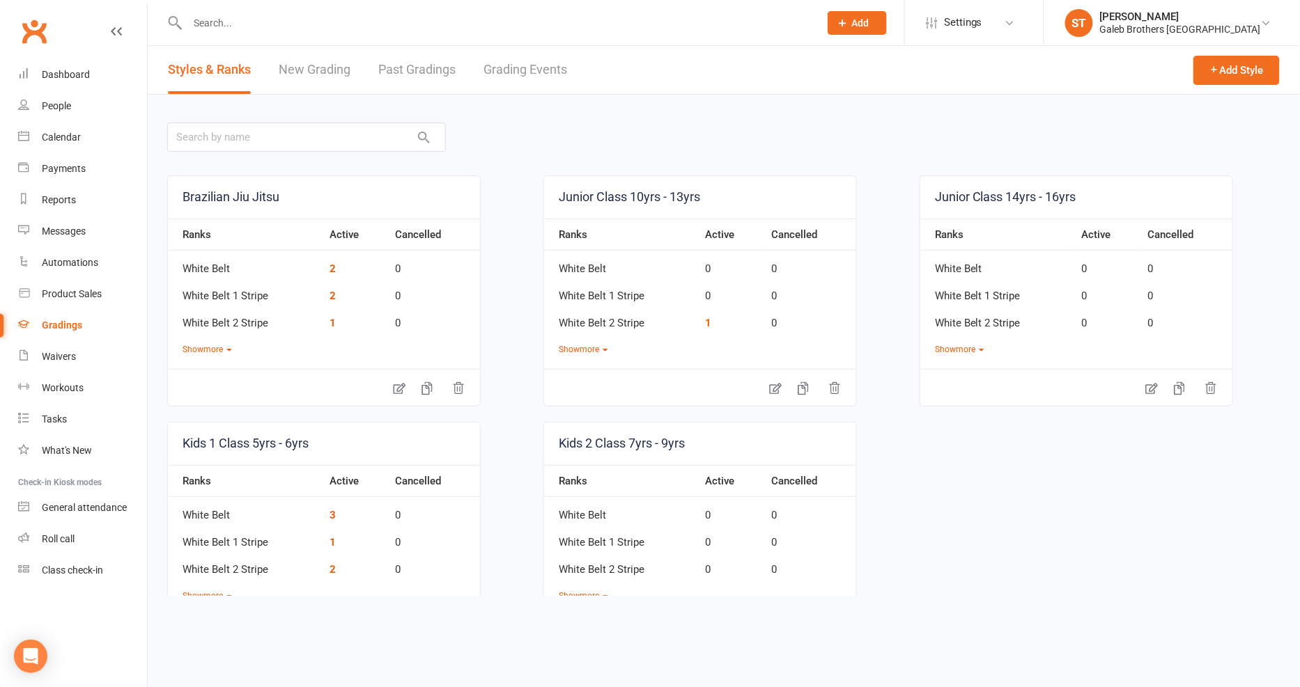
click at [332, 79] on link "New Grading" at bounding box center [315, 70] width 72 height 48
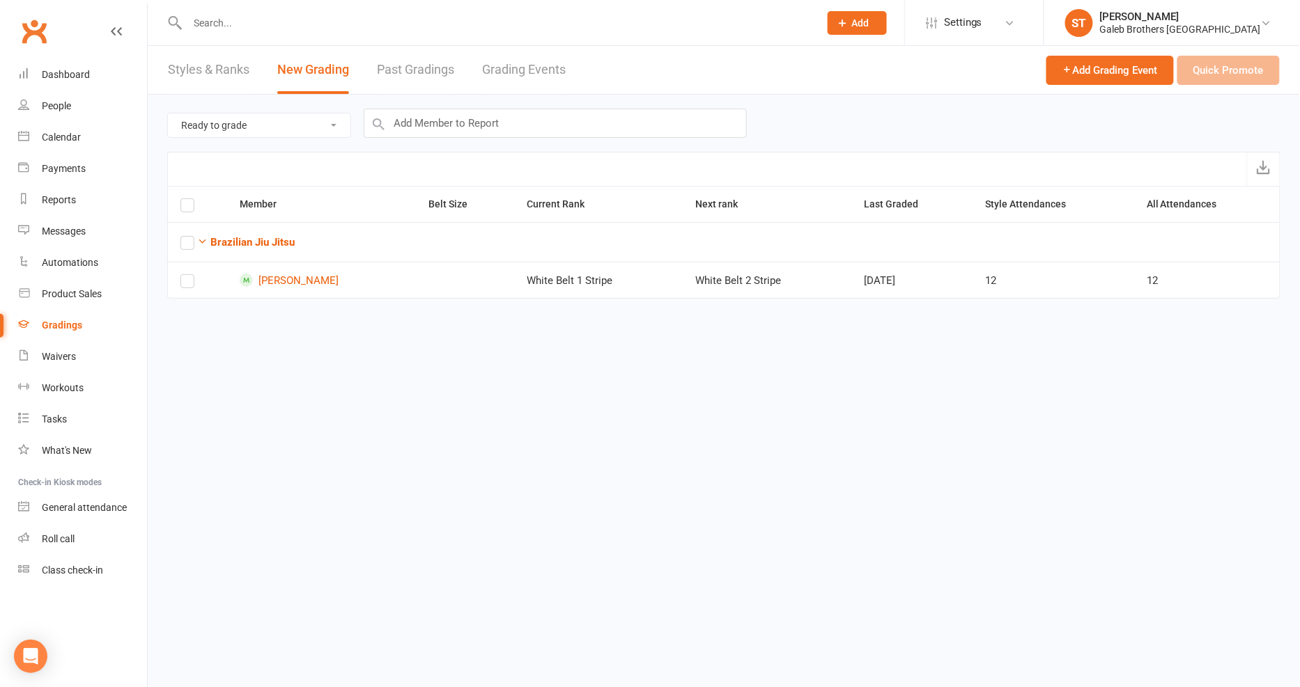
click at [221, 132] on select "Ready to grade All members enrolled in a style Active members enrolled in a sty…" at bounding box center [259, 126] width 182 height 24
select select "all_members_in_style"
click at [168, 114] on select "Ready to grade All members enrolled in a style Active members enrolled in a sty…" at bounding box center [259, 126] width 182 height 24
